Goal: Transaction & Acquisition: Purchase product/service

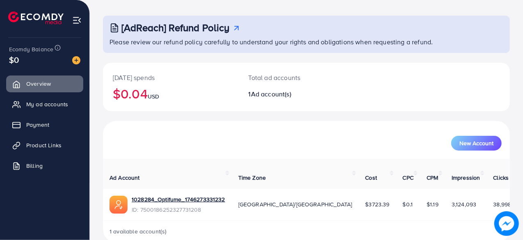
scroll to position [37, 0]
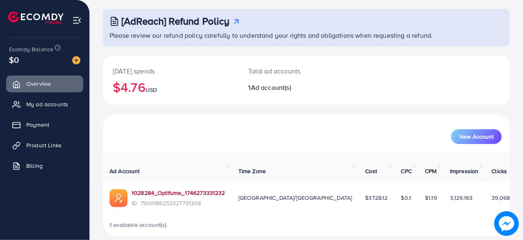
click at [171, 189] on link "1028284_Optifume_1746273331232" at bounding box center [179, 193] width 94 height 8
click at [192, 189] on link "1028284_Optifume_1746273331232" at bounding box center [179, 193] width 94 height 8
click at [165, 189] on link "1028284_Optifume_1746273331232" at bounding box center [179, 193] width 94 height 8
click at [255, 127] on div "New Account" at bounding box center [307, 133] width 404 height 21
click at [40, 108] on link "My ad accounts" at bounding box center [44, 104] width 77 height 16
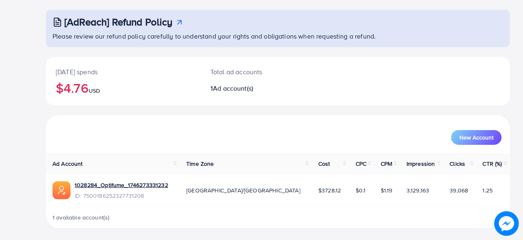
scroll to position [42, 0]
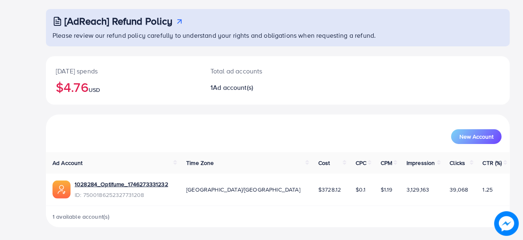
click at [30, 122] on div "Overview Upgrade Help Center Contact Support Plans and Pricing Term and policy …" at bounding box center [261, 99] width 523 height 282
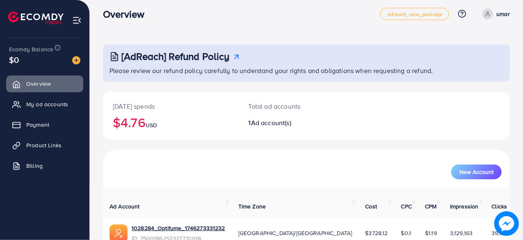
scroll to position [4, 0]
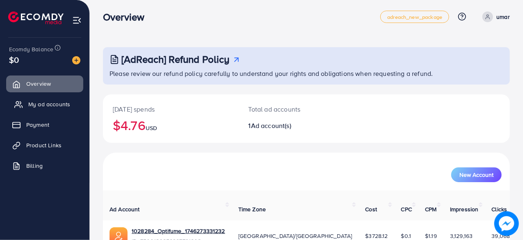
click at [57, 103] on span "My ad accounts" at bounding box center [49, 104] width 42 height 8
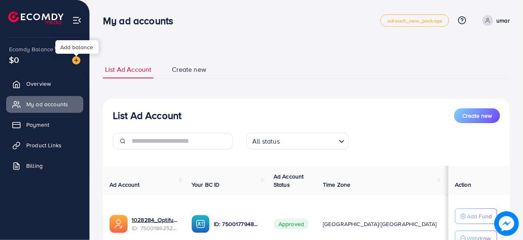
click at [78, 59] on img at bounding box center [76, 60] width 8 height 8
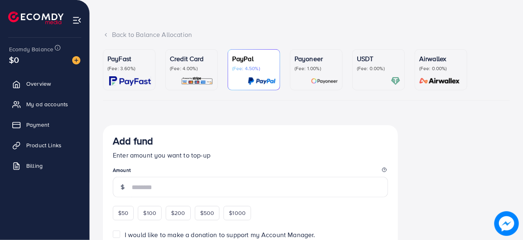
scroll to position [27, 0]
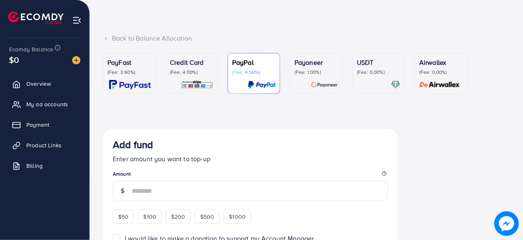
click at [183, 69] on p "(Fee: 4.00%)" at bounding box center [191, 72] width 43 height 7
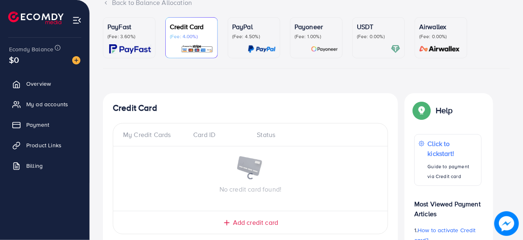
scroll to position [66, 0]
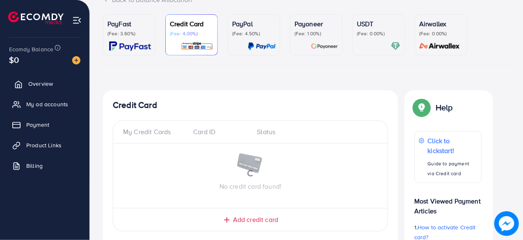
click at [32, 86] on span "Overview" at bounding box center [40, 84] width 25 height 8
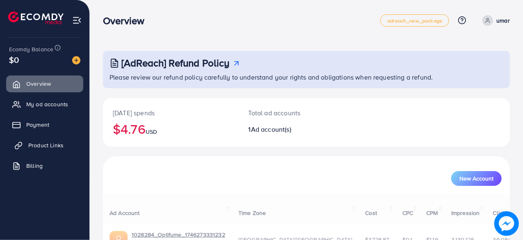
click at [39, 144] on span "Product Links" at bounding box center [45, 145] width 35 height 8
click at [54, 144] on span "Product Links" at bounding box center [45, 145] width 35 height 8
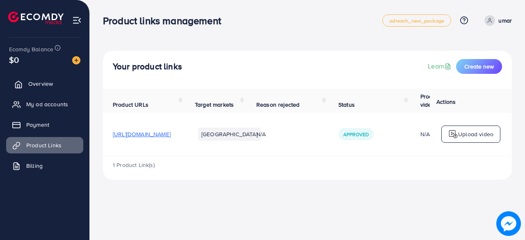
click at [30, 85] on span "Overview" at bounding box center [40, 84] width 25 height 8
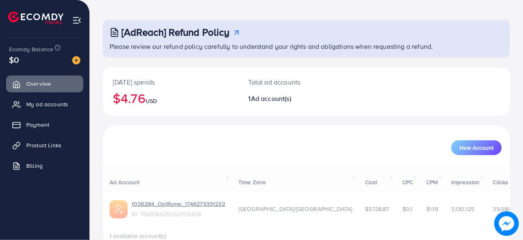
scroll to position [42, 0]
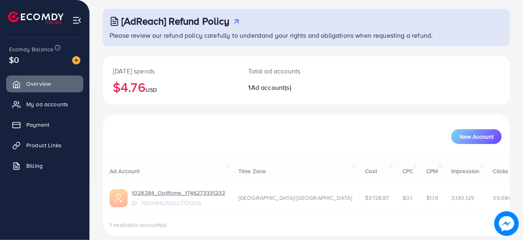
click at [85, 169] on li "Billing" at bounding box center [44, 165] width 89 height 16
click at [47, 107] on span "My ad accounts" at bounding box center [49, 104] width 42 height 8
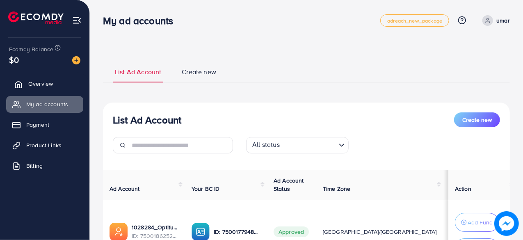
click at [42, 83] on span "Overview" at bounding box center [40, 84] width 25 height 8
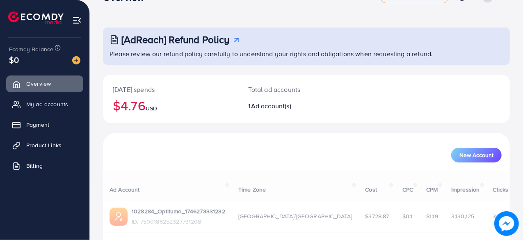
scroll to position [42, 0]
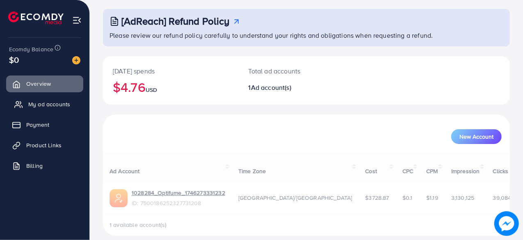
click at [54, 103] on span "My ad accounts" at bounding box center [49, 104] width 42 height 8
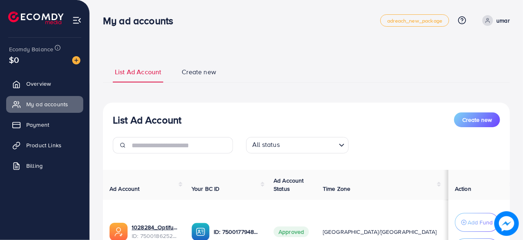
scroll to position [82, 0]
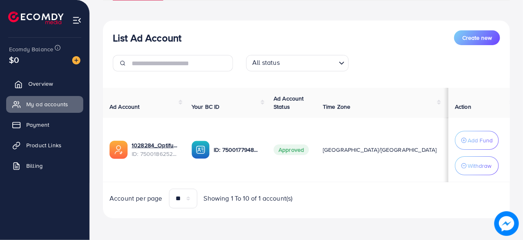
click at [43, 88] on span "Overview" at bounding box center [40, 84] width 25 height 8
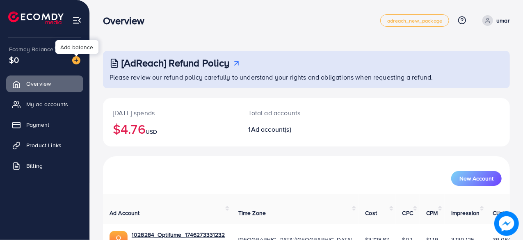
click at [75, 59] on img at bounding box center [76, 60] width 8 height 8
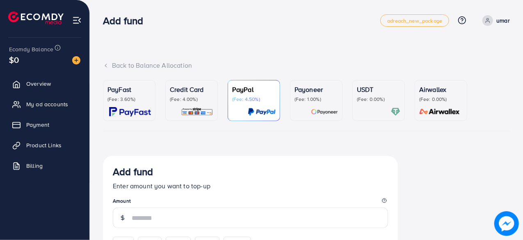
click at [181, 101] on p "(Fee: 4.00%)" at bounding box center [191, 99] width 43 height 7
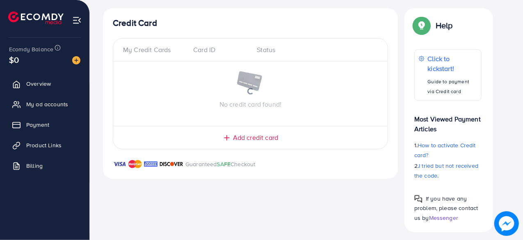
scroll to position [149, 0]
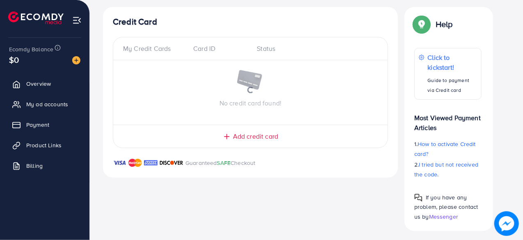
click at [104, 158] on div "Guaranteed SAFE Checkout" at bounding box center [250, 168] width 295 height 20
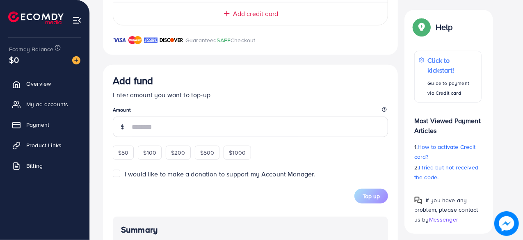
scroll to position [268, 0]
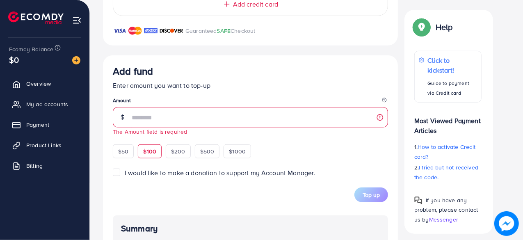
click at [145, 145] on div "$100" at bounding box center [150, 151] width 24 height 14
type input "***"
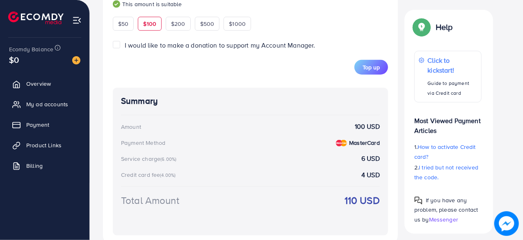
scroll to position [417, 0]
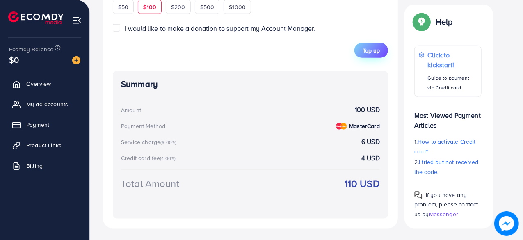
click at [366, 50] on span "Top up" at bounding box center [371, 50] width 17 height 8
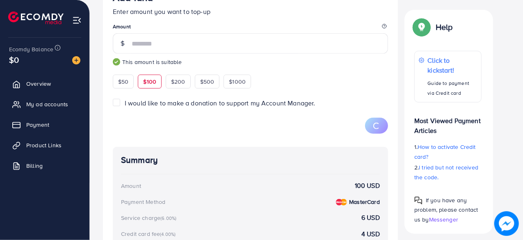
scroll to position [328, 0]
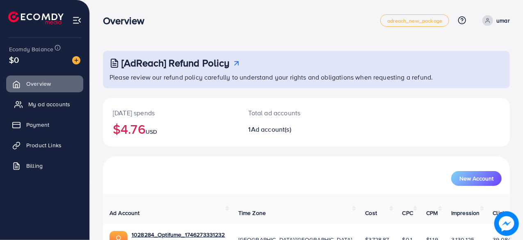
click at [54, 105] on span "My ad accounts" at bounding box center [49, 104] width 42 height 8
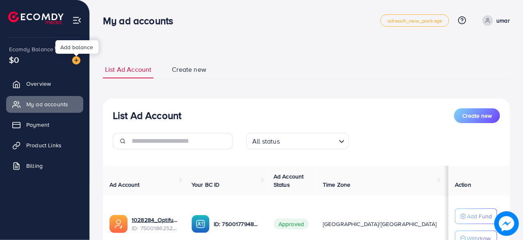
click at [78, 56] on div at bounding box center [76, 55] width 5 height 2
click at [74, 62] on img at bounding box center [76, 60] width 8 height 8
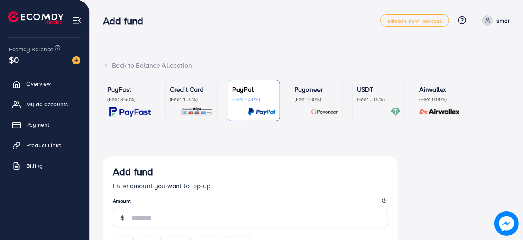
click at [175, 104] on div "Credit Card (Fee: 4.00%)" at bounding box center [191, 100] width 43 height 32
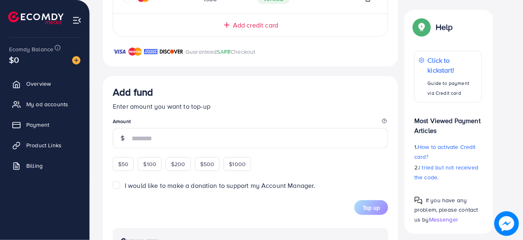
scroll to position [273, 0]
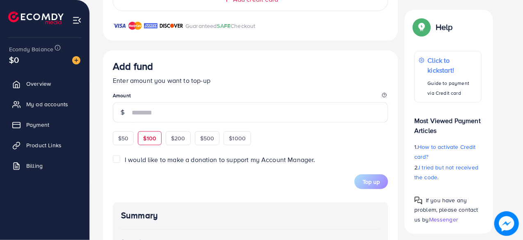
click at [155, 138] on span "$100" at bounding box center [149, 138] width 13 height 8
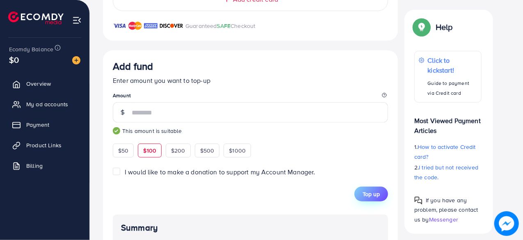
click at [372, 194] on span "Top up" at bounding box center [371, 194] width 17 height 8
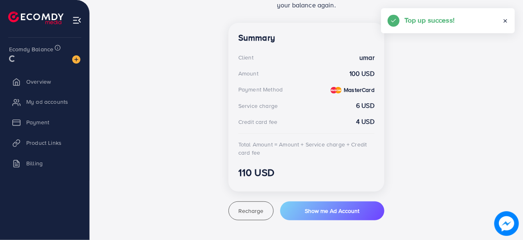
scroll to position [215, 0]
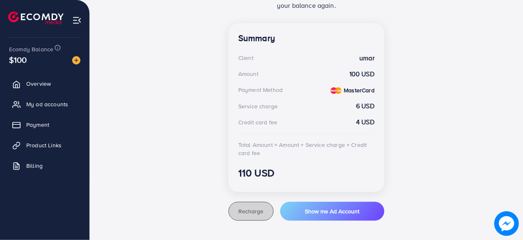
click at [249, 211] on span "Recharge" at bounding box center [250, 211] width 25 height 8
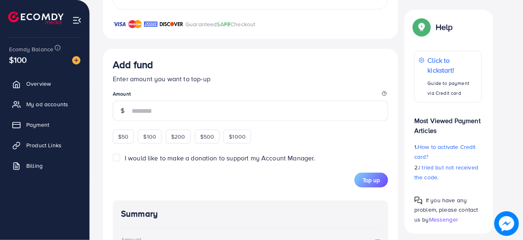
scroll to position [284, 0]
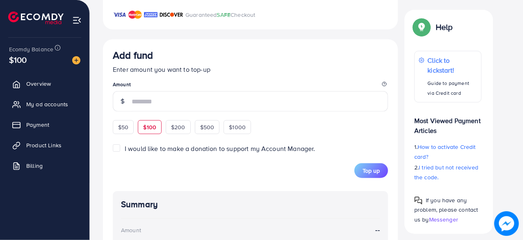
click at [151, 125] on span "$100" at bounding box center [149, 127] width 13 height 8
type input "***"
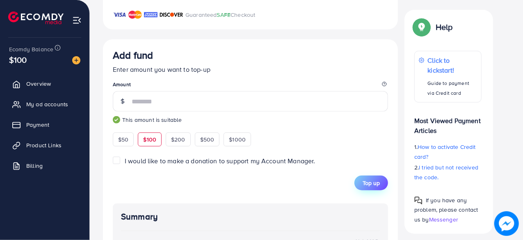
click at [369, 181] on span "Top up" at bounding box center [371, 183] width 17 height 8
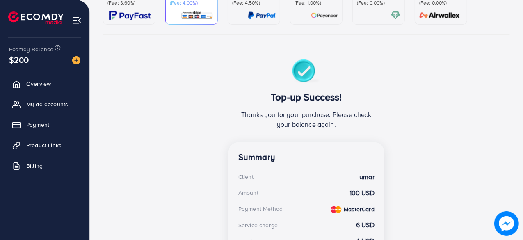
scroll to position [58, 0]
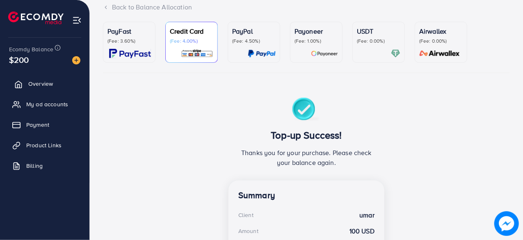
click at [41, 83] on span "Overview" at bounding box center [40, 84] width 25 height 8
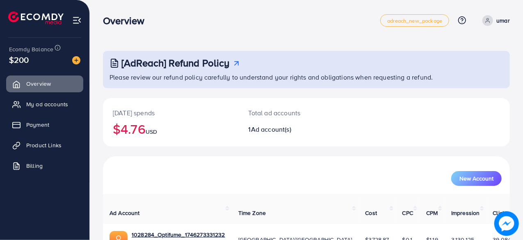
scroll to position [42, 0]
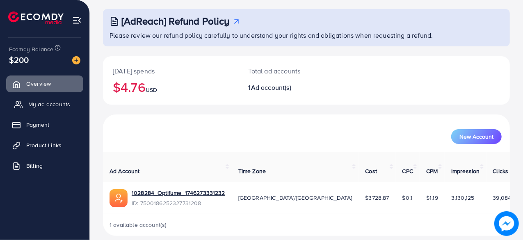
click at [41, 105] on span "My ad accounts" at bounding box center [49, 104] width 42 height 8
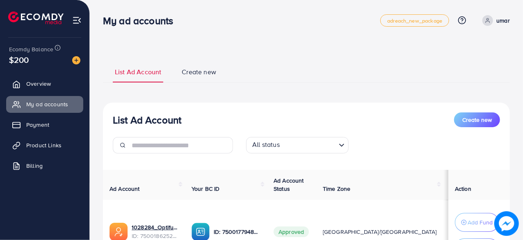
scroll to position [82, 0]
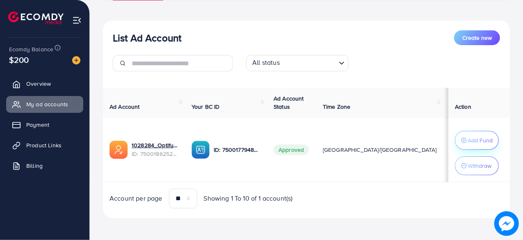
click at [477, 138] on p "Add Fund" at bounding box center [480, 140] width 25 height 10
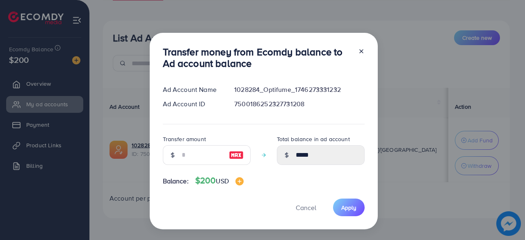
click at [237, 154] on img at bounding box center [236, 155] width 15 height 10
type input "***"
type input "******"
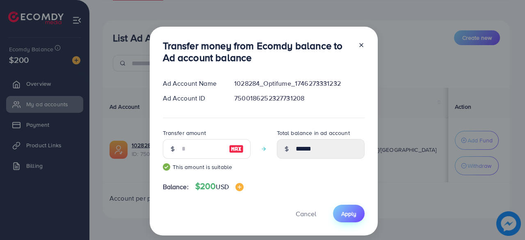
click at [351, 214] on span "Apply" at bounding box center [348, 214] width 15 height 8
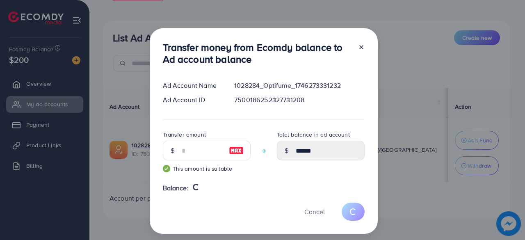
type input "*****"
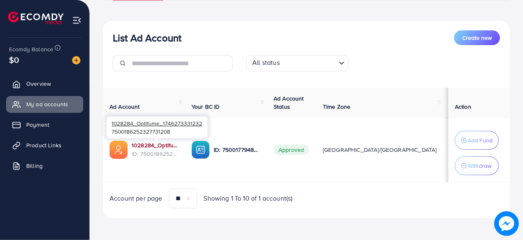
click at [165, 142] on link "1028284_Optifume_1746273331232" at bounding box center [155, 145] width 47 height 8
